Goal: Information Seeking & Learning: Find specific fact

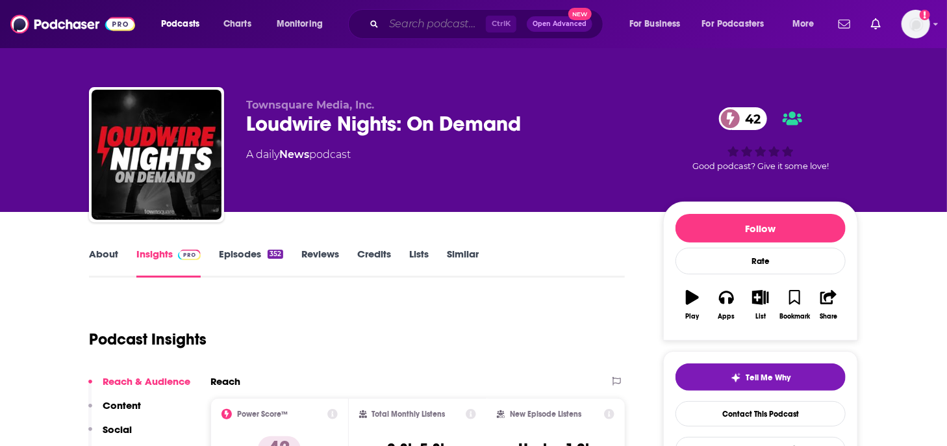
click at [405, 23] on input "Search podcasts, credits, & more..." at bounding box center [435, 24] width 102 height 21
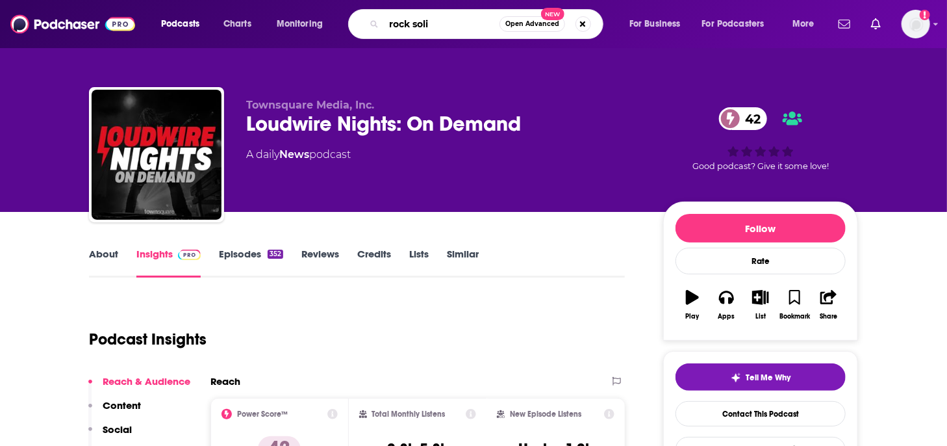
type input "rock solid"
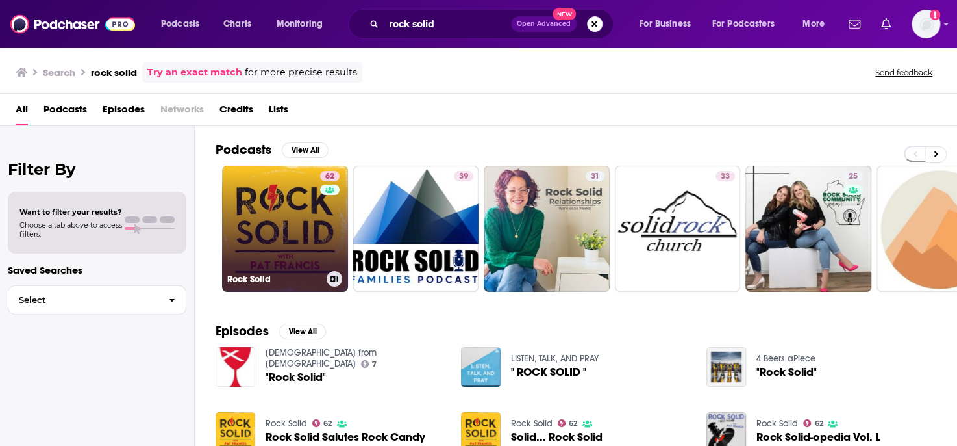
click at [320, 220] on div "62" at bounding box center [331, 221] width 23 height 100
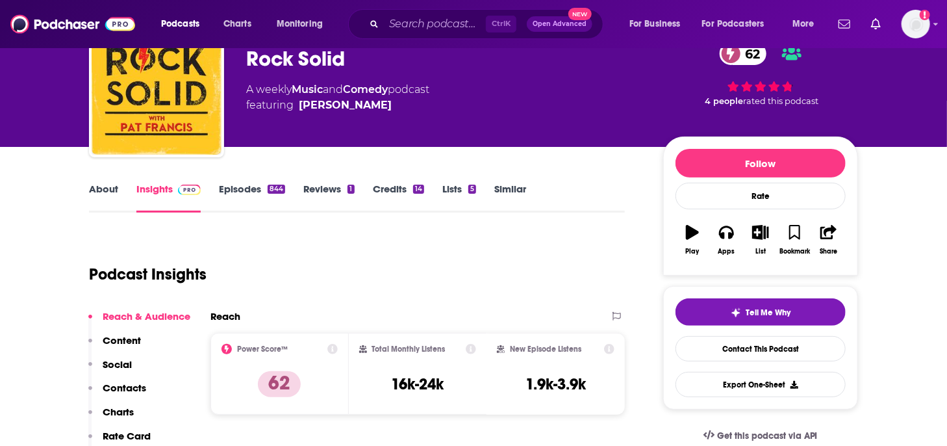
scroll to position [130, 0]
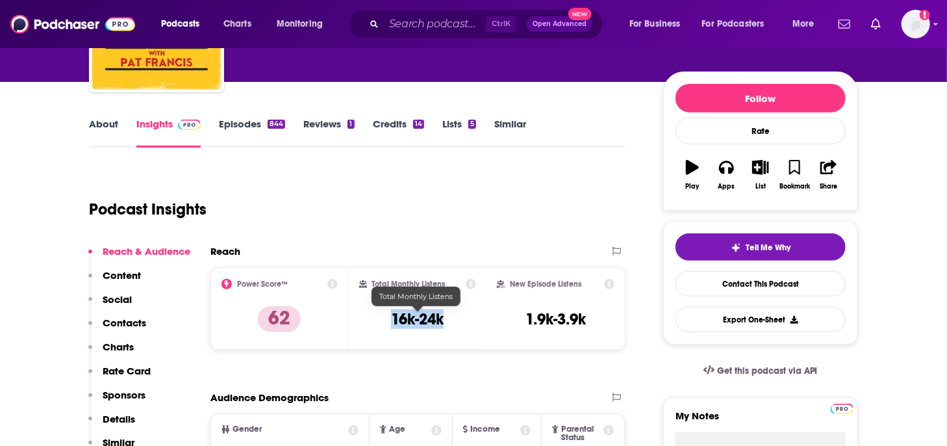
drag, startPoint x: 428, startPoint y: 319, endPoint x: 392, endPoint y: 317, distance: 35.8
click at [392, 317] on div "Total Monthly Listens 16k-24k" at bounding box center [418, 309] width 118 height 60
copy h3 "16k-24k"
